Goal: Information Seeking & Learning: Learn about a topic

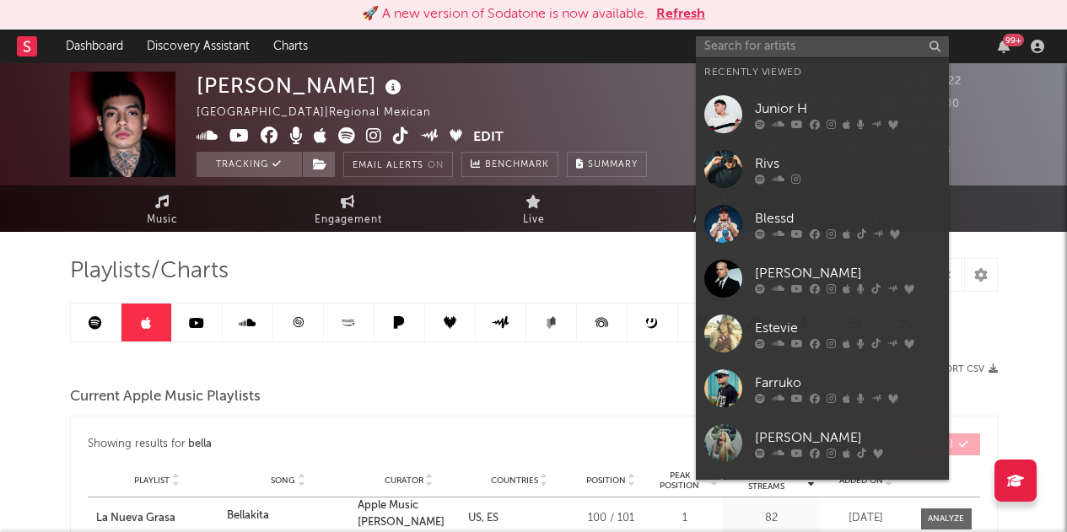
click at [820, 50] on input "text" at bounding box center [822, 46] width 253 height 21
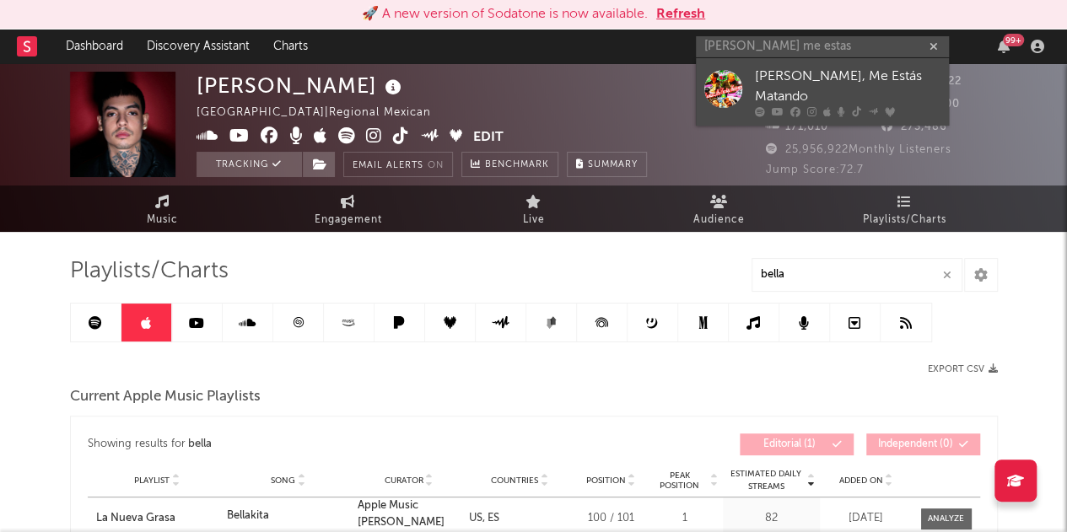
type input "daniel me estas"
click at [797, 73] on div "[PERSON_NAME], Me Estás Matando" at bounding box center [848, 87] width 186 height 40
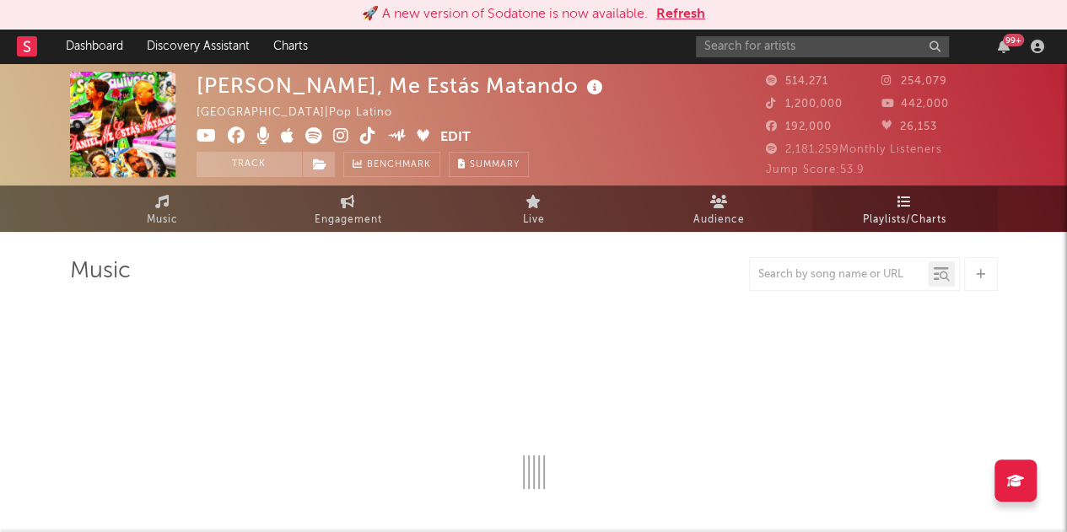
select select "6m"
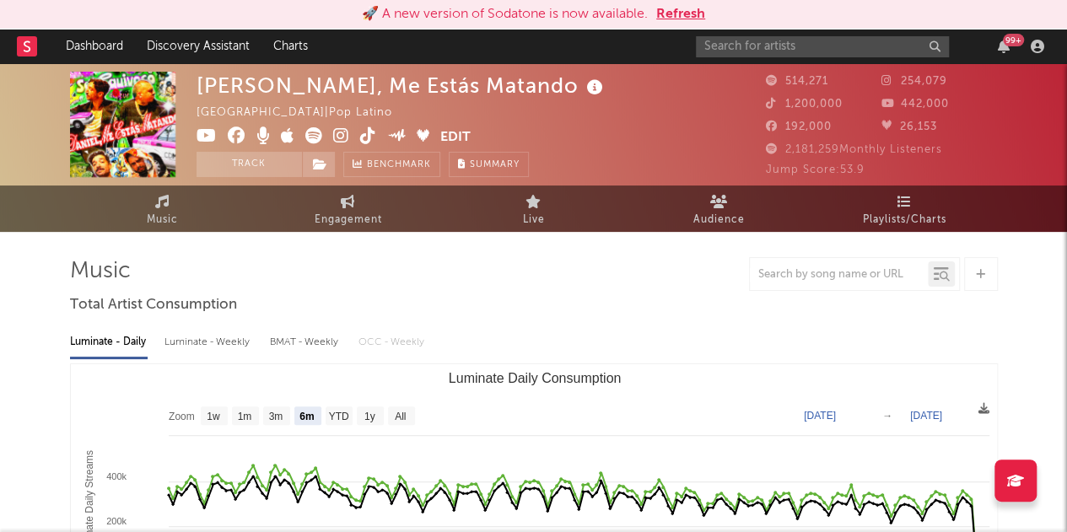
click at [899, 214] on span "Playlists/Charts" at bounding box center [905, 220] width 84 height 20
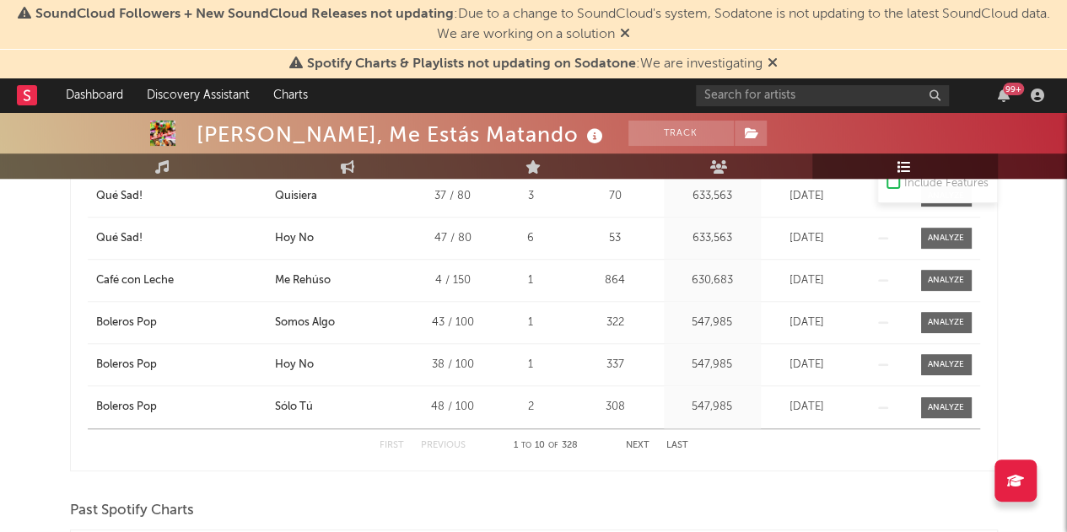
scroll to position [558, 0]
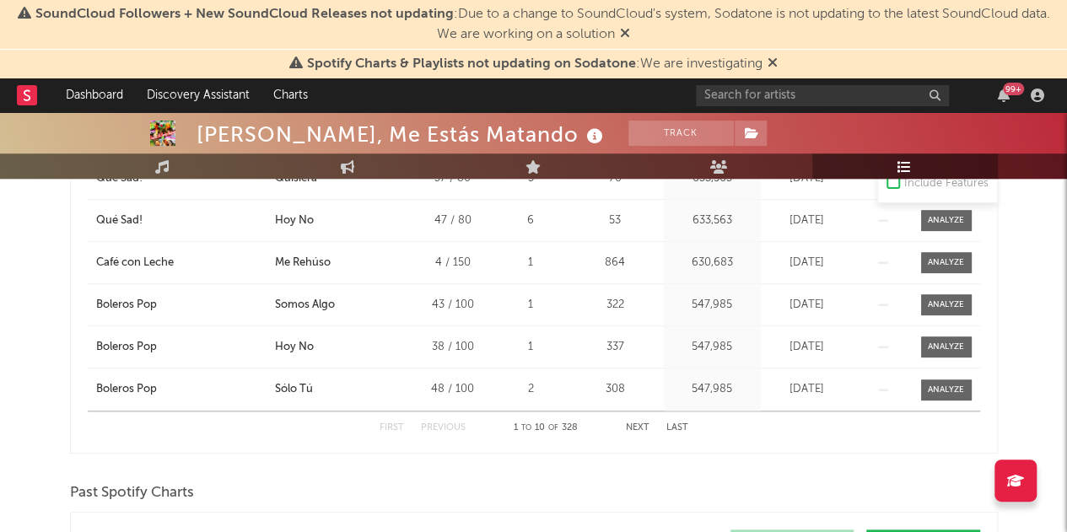
click at [638, 423] on button "Next" at bounding box center [638, 427] width 24 height 9
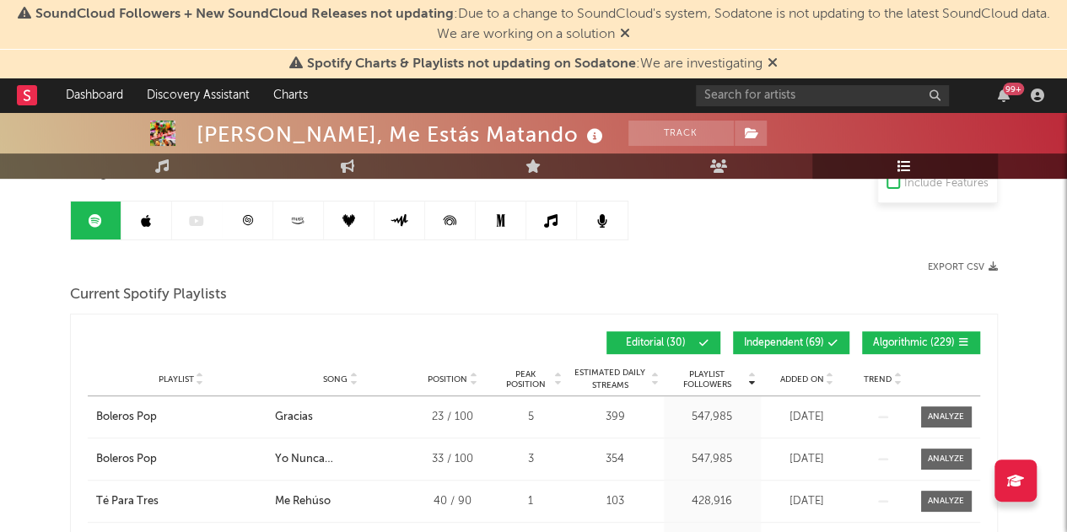
scroll to position [137, 0]
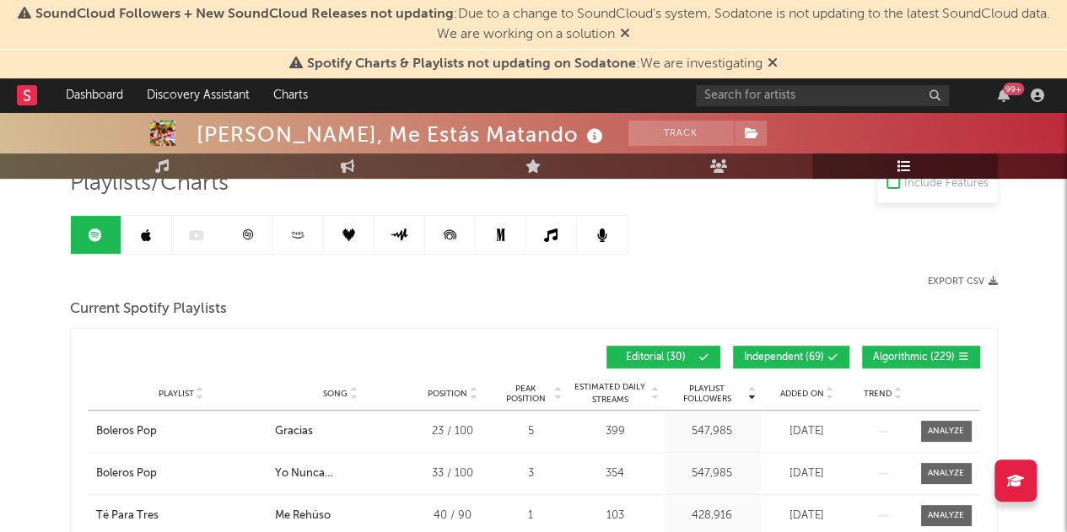
drag, startPoint x: 822, startPoint y: 357, endPoint x: 841, endPoint y: 353, distance: 19.7
click at [822, 357] on span "Independent ( 69 )" at bounding box center [784, 358] width 80 height 10
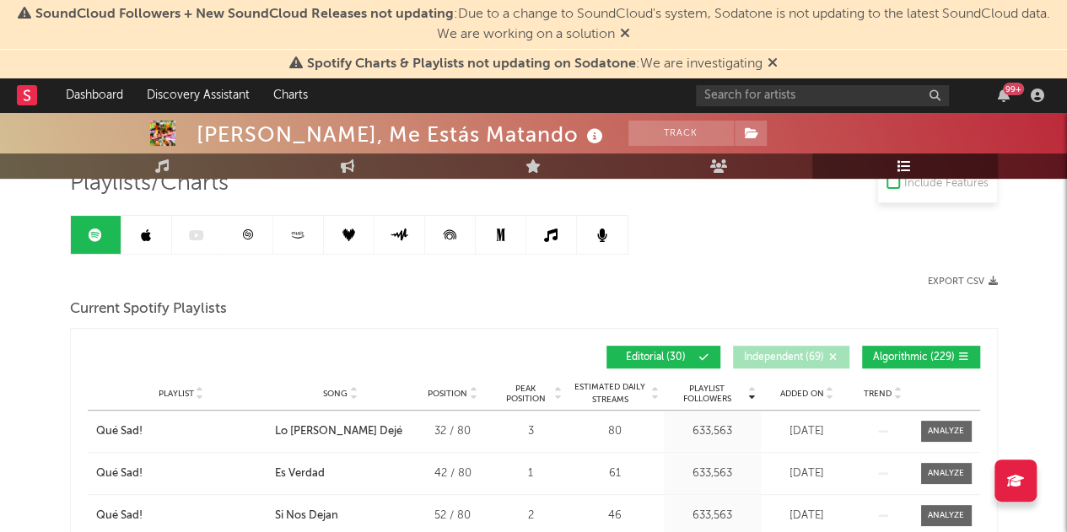
click at [936, 358] on span "Algorithmic ( 229 )" at bounding box center [914, 358] width 82 height 10
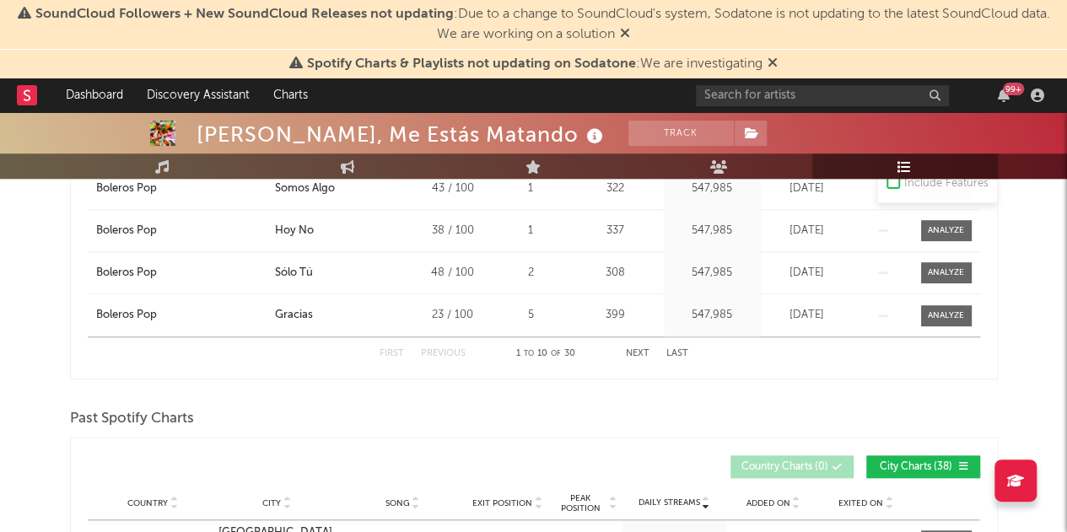
scroll to position [643, 0]
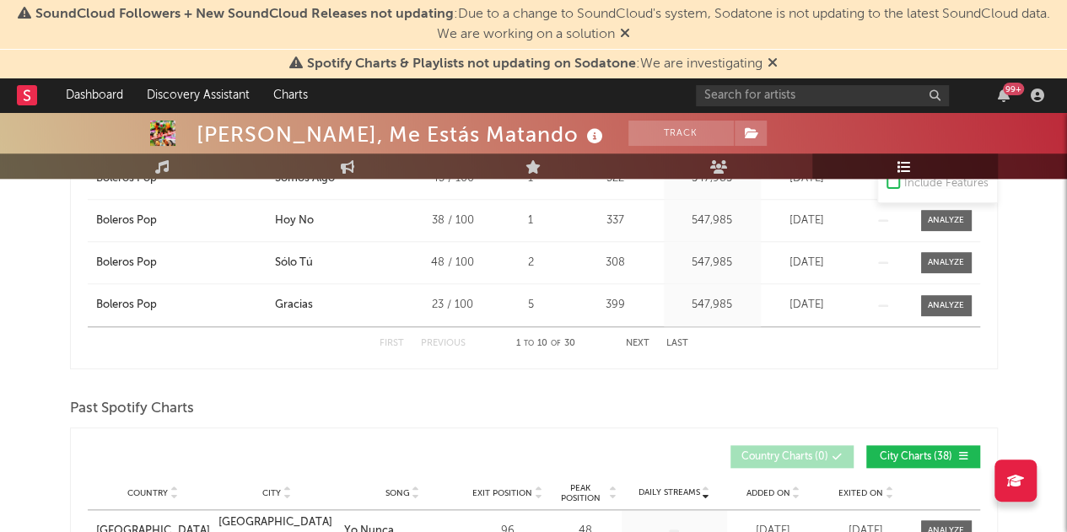
click at [639, 342] on button "Next" at bounding box center [638, 343] width 24 height 9
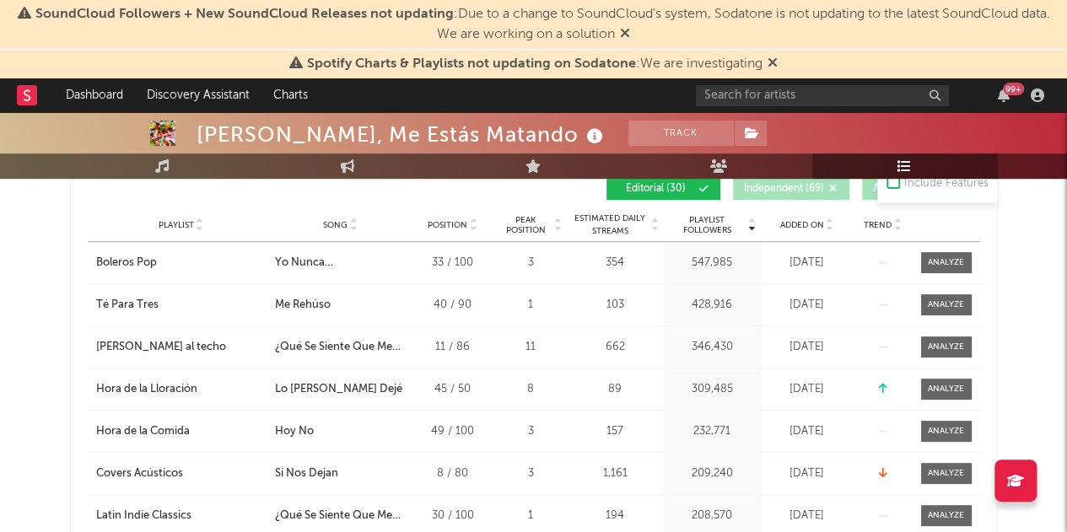
scroll to position [390, 0]
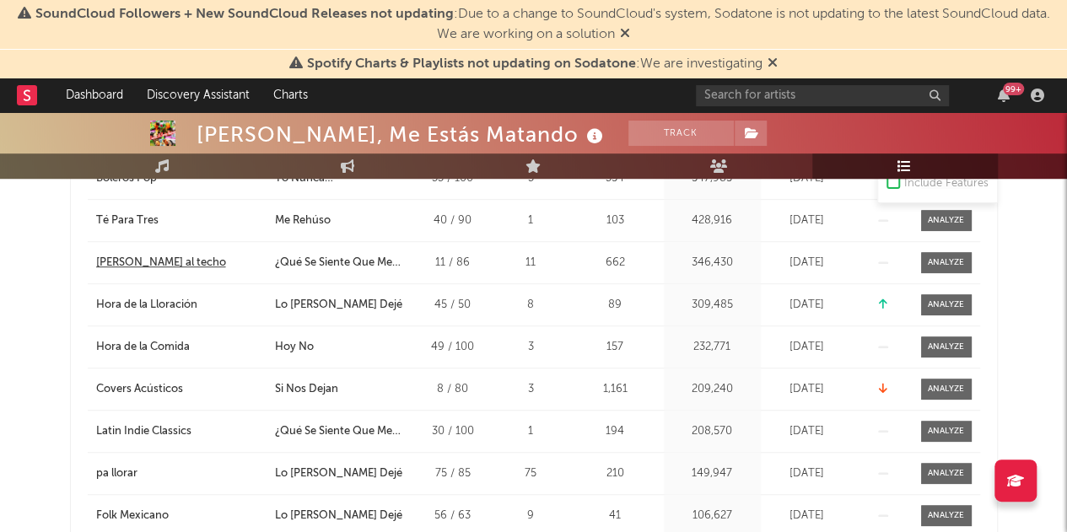
click at [153, 262] on div "[PERSON_NAME] al techo" at bounding box center [161, 263] width 130 height 17
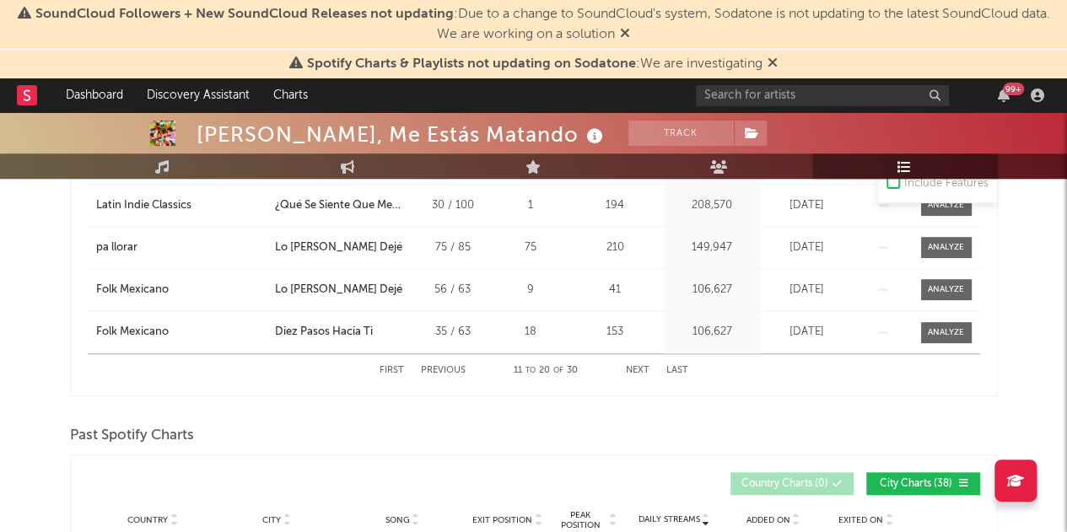
scroll to position [643, 0]
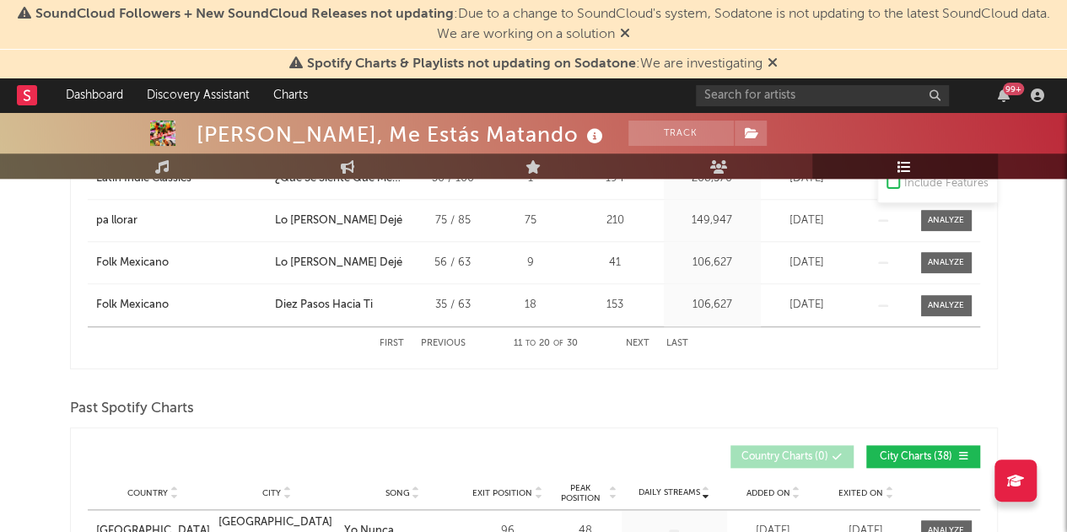
click at [641, 343] on button "Next" at bounding box center [638, 343] width 24 height 9
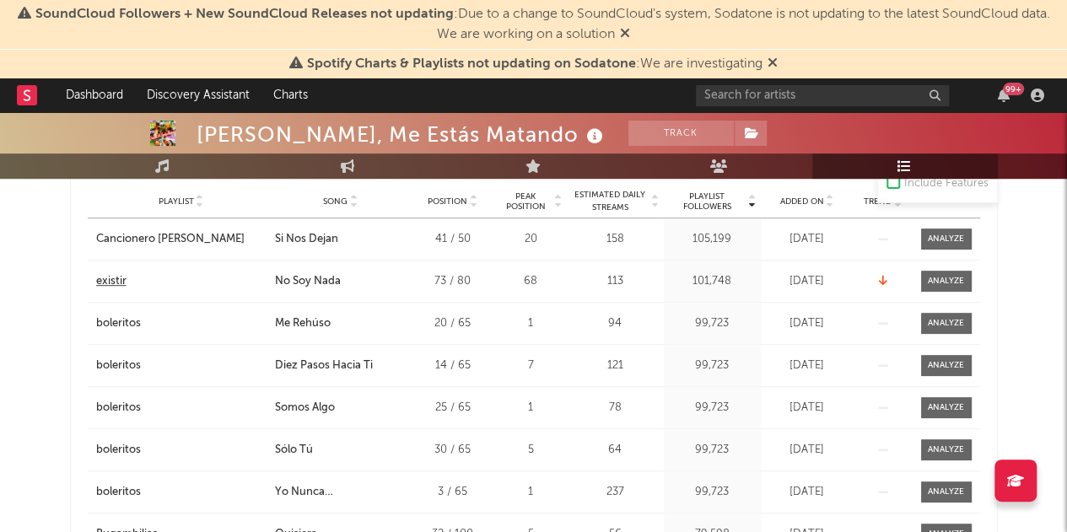
scroll to position [305, 0]
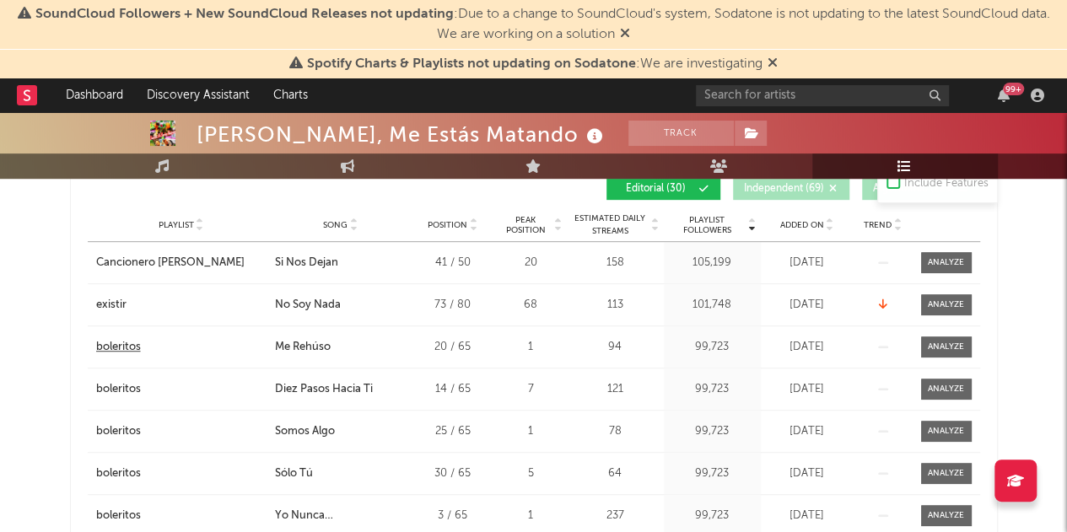
click at [127, 345] on div "boleritos" at bounding box center [118, 347] width 45 height 17
click at [116, 305] on div "existir" at bounding box center [111, 305] width 30 height 17
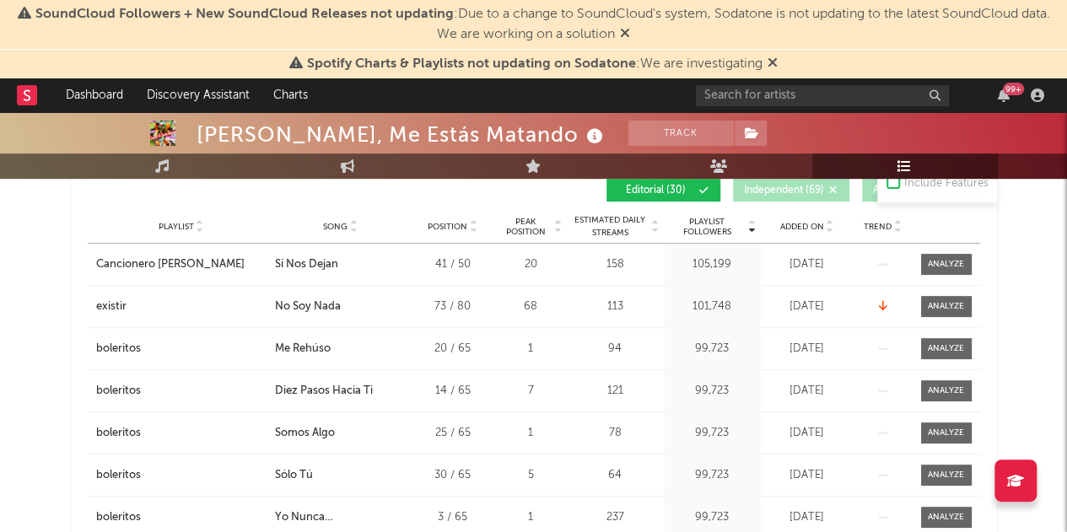
scroll to position [0, 0]
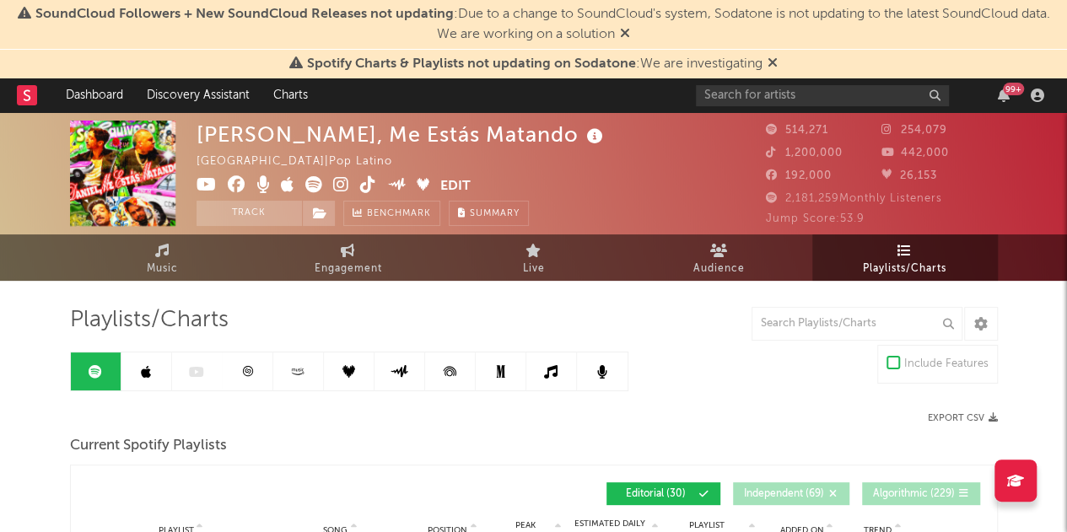
drag, startPoint x: 159, startPoint y: 377, endPoint x: 208, endPoint y: 310, distance: 82.7
click at [159, 377] on link at bounding box center [146, 372] width 51 height 38
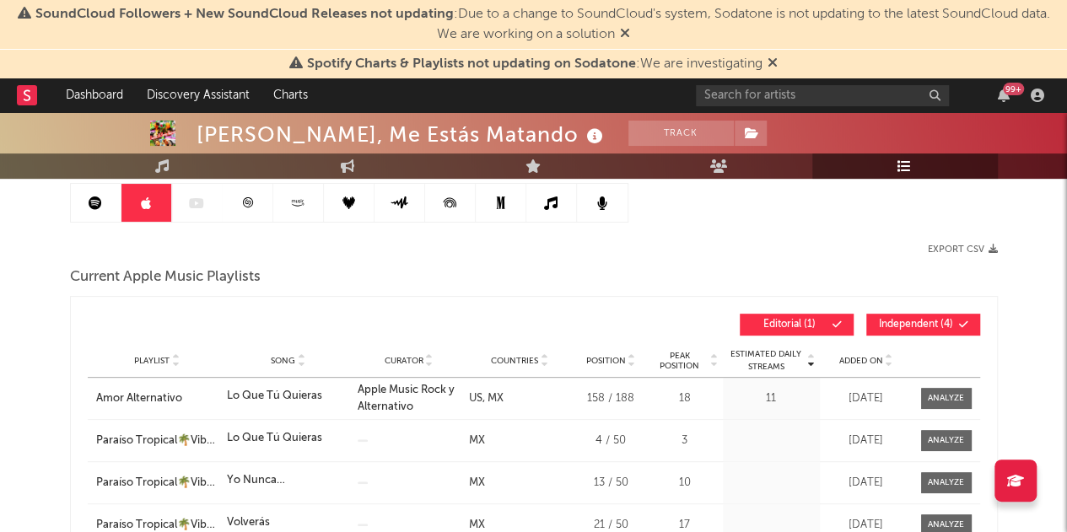
scroll to position [253, 0]
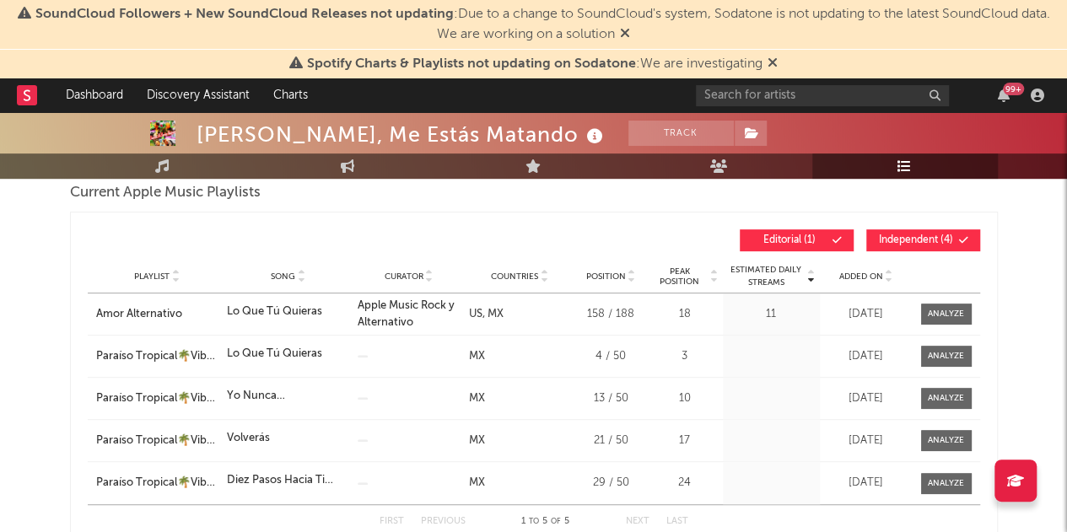
click at [901, 239] on span "Independent ( 4 )" at bounding box center [916, 240] width 78 height 10
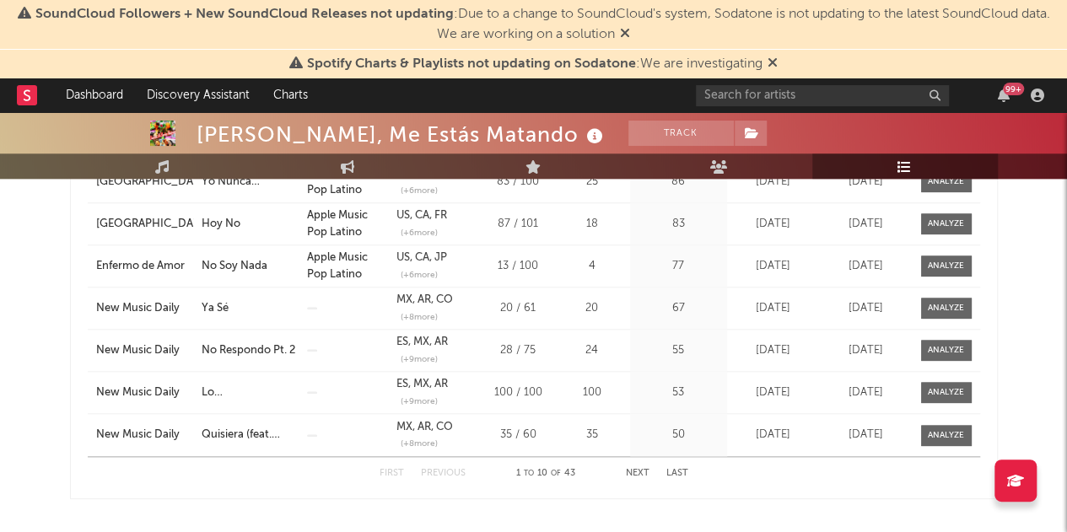
scroll to position [759, 0]
